Goal: Communication & Community: Answer question/provide support

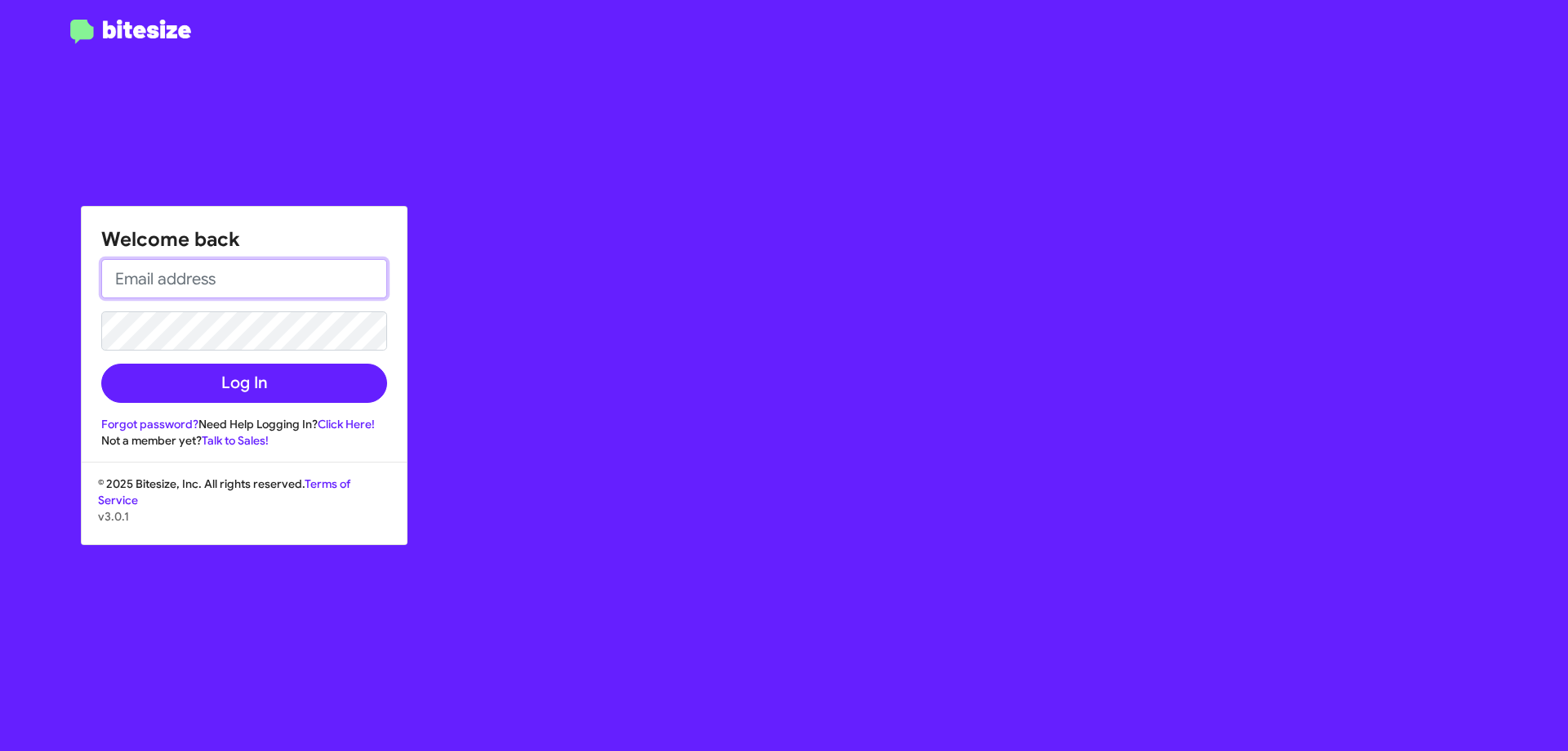
click at [205, 273] on input "email" at bounding box center [243, 278] width 286 height 39
type input "[EMAIL_ADDRESS][DOMAIN_NAME]"
click at [101, 364] on button "Log In" at bounding box center [243, 383] width 286 height 39
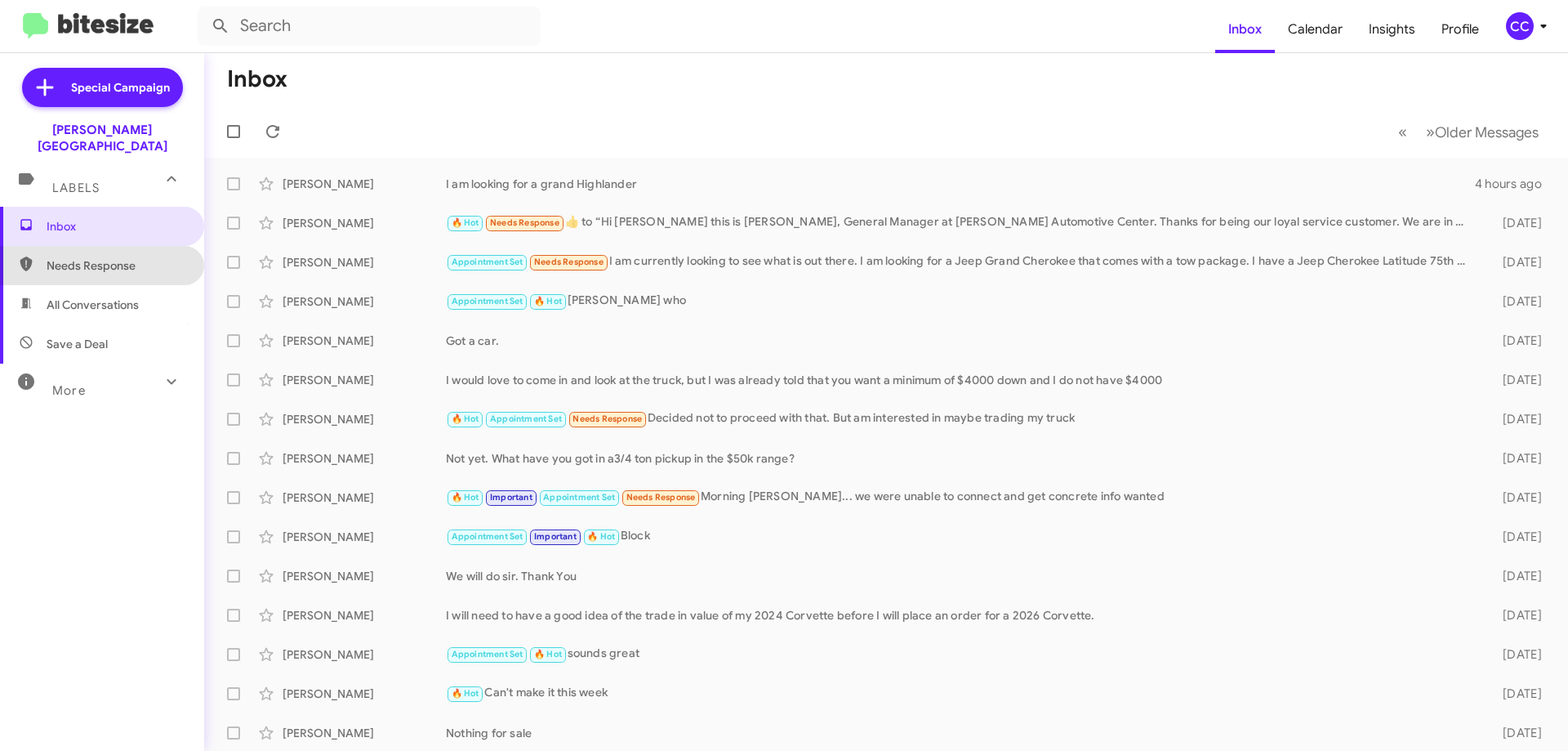
click at [105, 257] on span "Needs Response" at bounding box center [115, 265] width 139 height 16
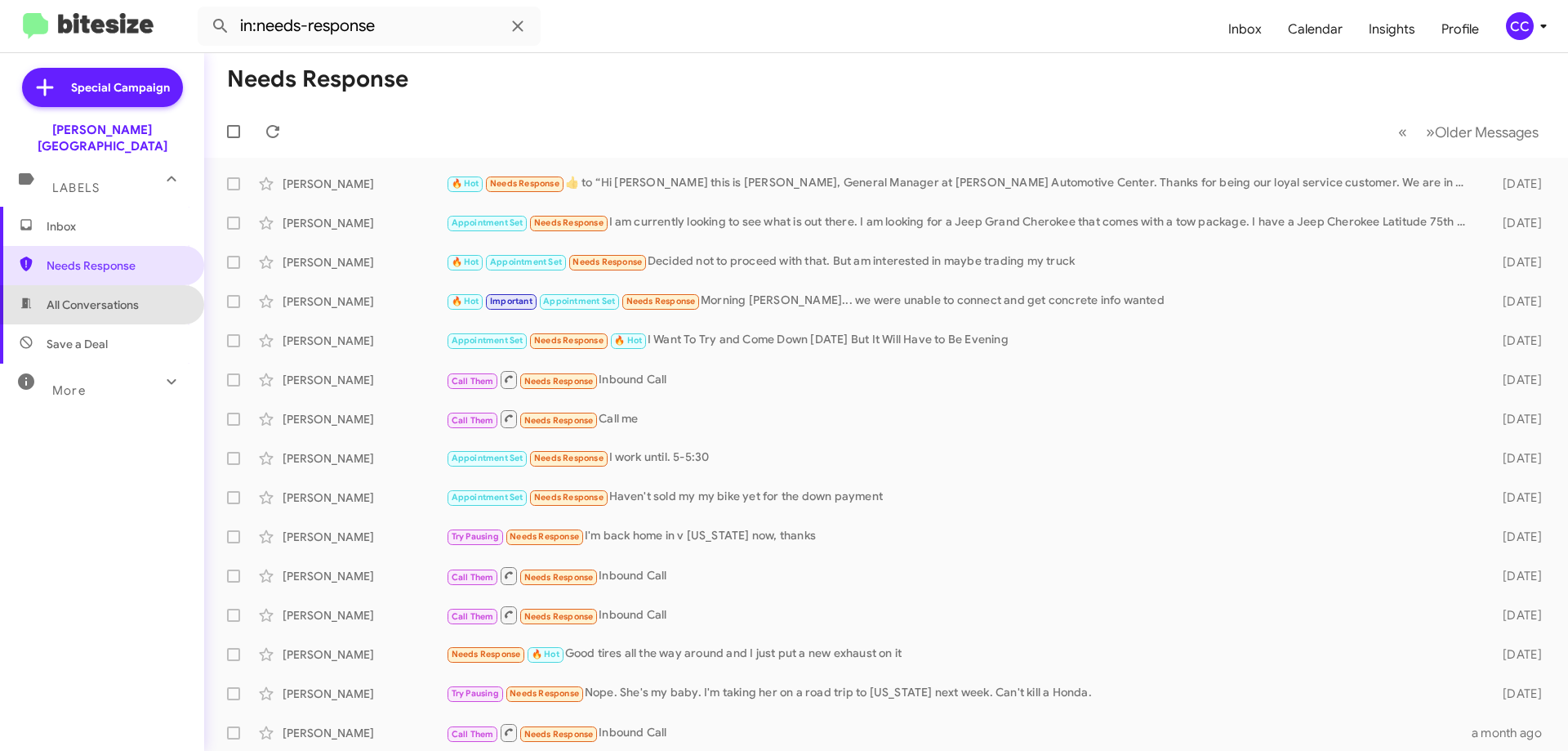
click at [112, 297] on span "All Conversations" at bounding box center [92, 305] width 92 height 16
type input "in:all-conversations"
